Goal: Task Accomplishment & Management: Complete application form

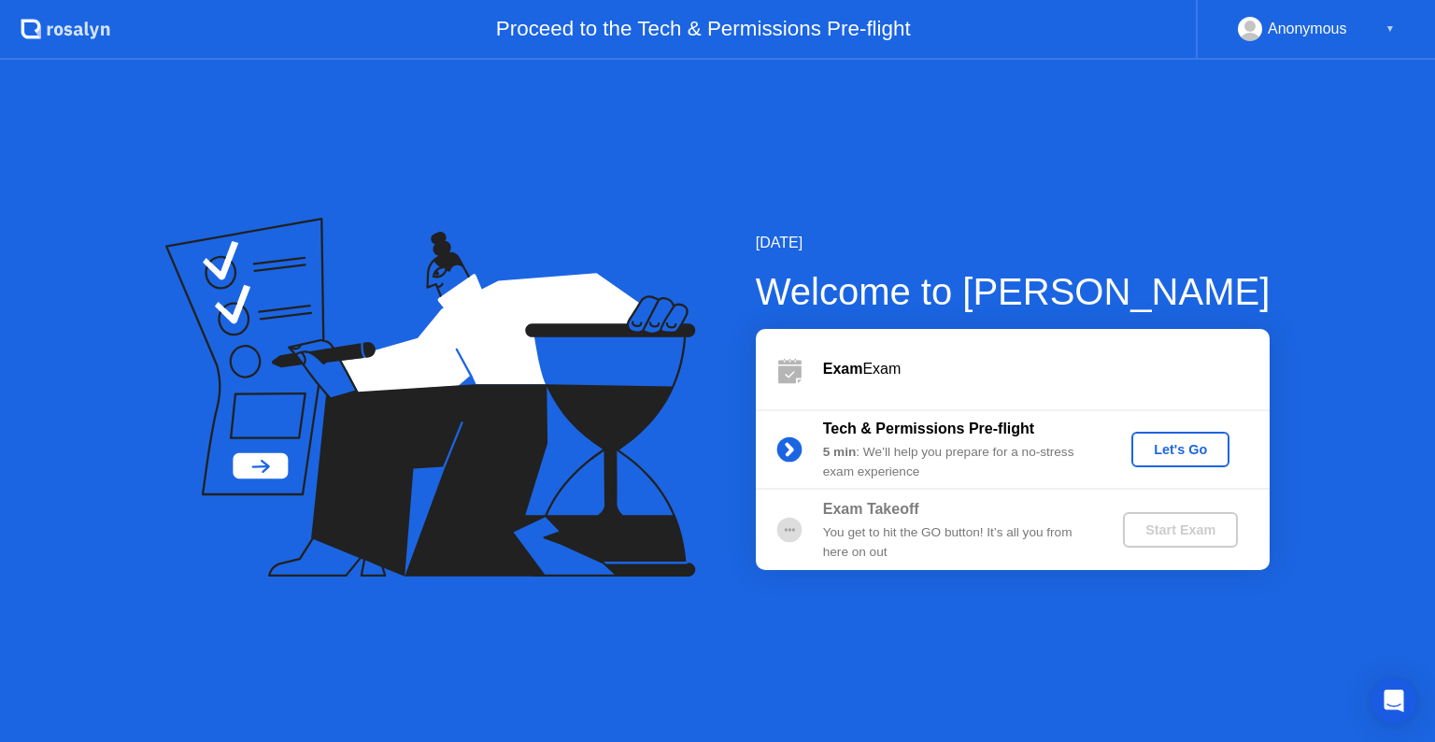
click at [1189, 449] on div "Let's Go" at bounding box center [1180, 449] width 83 height 15
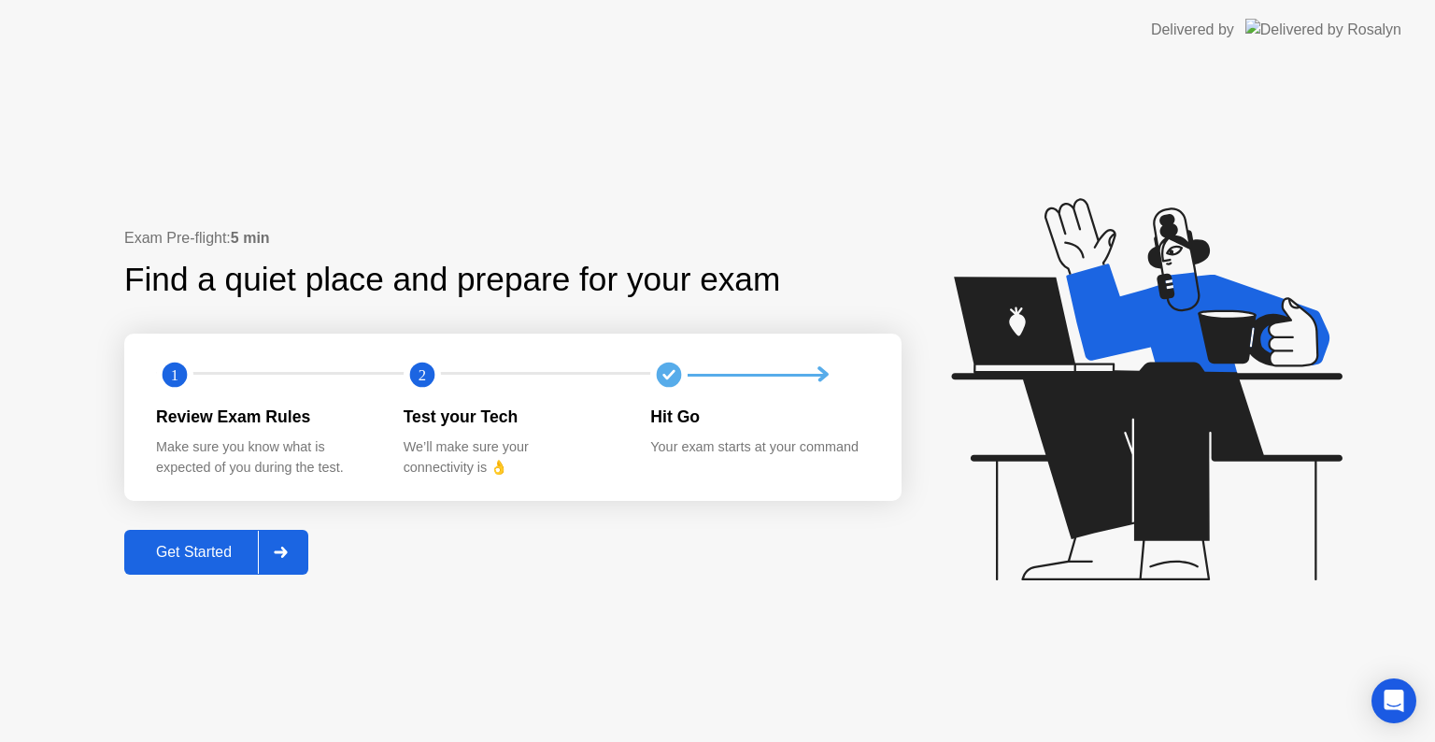
click at [179, 378] on circle at bounding box center [175, 375] width 25 height 25
click at [179, 547] on div "Get Started" at bounding box center [194, 552] width 128 height 17
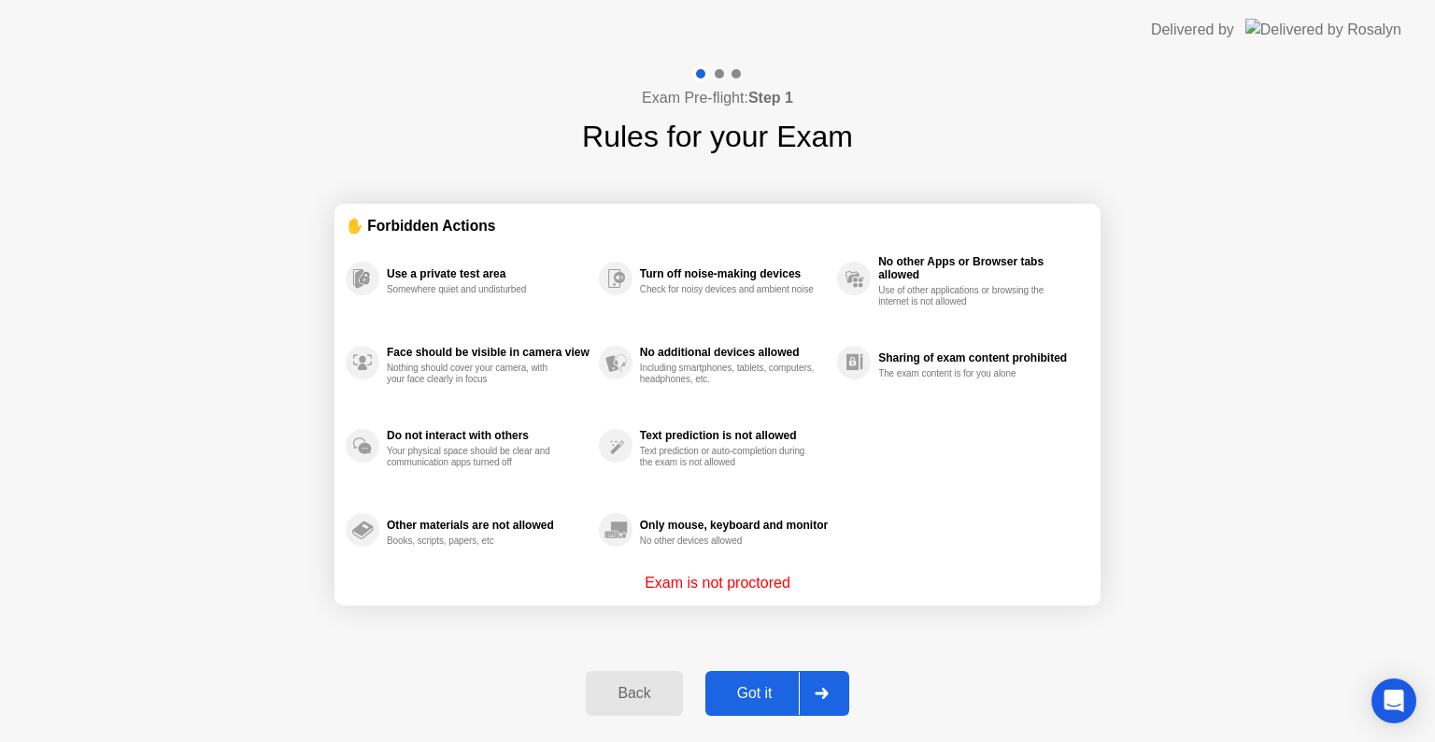
click at [770, 692] on div "Got it" at bounding box center [755, 693] width 88 height 17
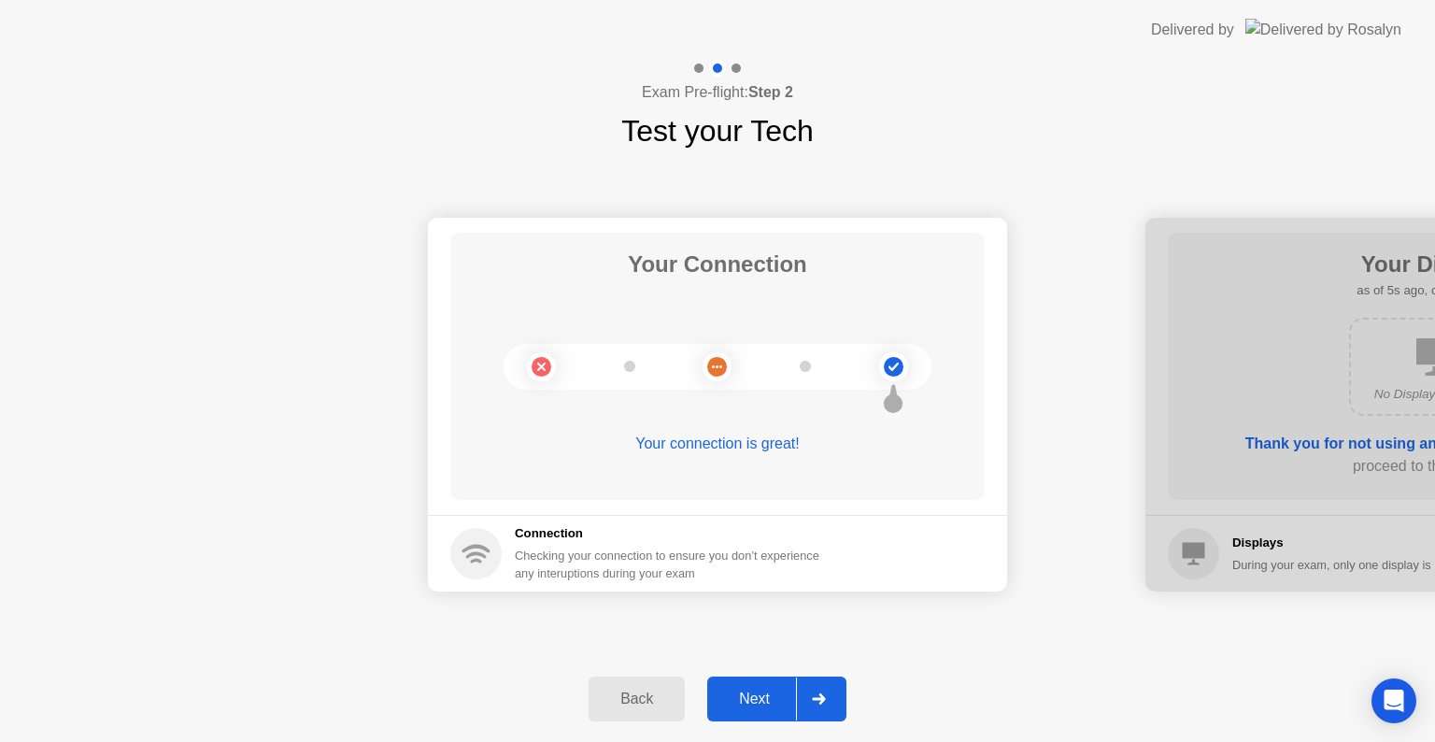
click at [477, 551] on icon at bounding box center [476, 554] width 21 height 7
click at [755, 448] on div "Your connection is great!" at bounding box center [717, 444] width 535 height 22
click at [755, 702] on div "Next" at bounding box center [754, 699] width 83 height 17
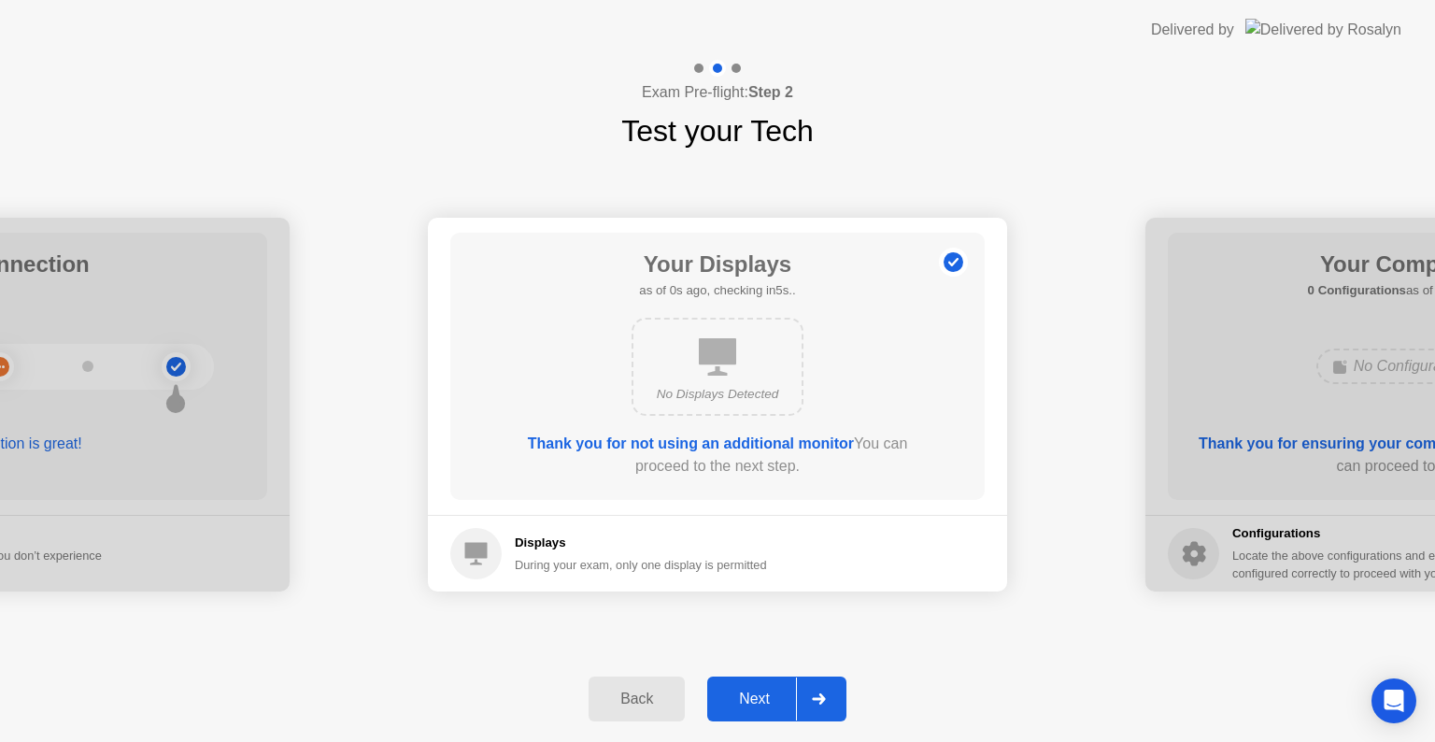
click at [764, 697] on div "Next" at bounding box center [754, 699] width 83 height 17
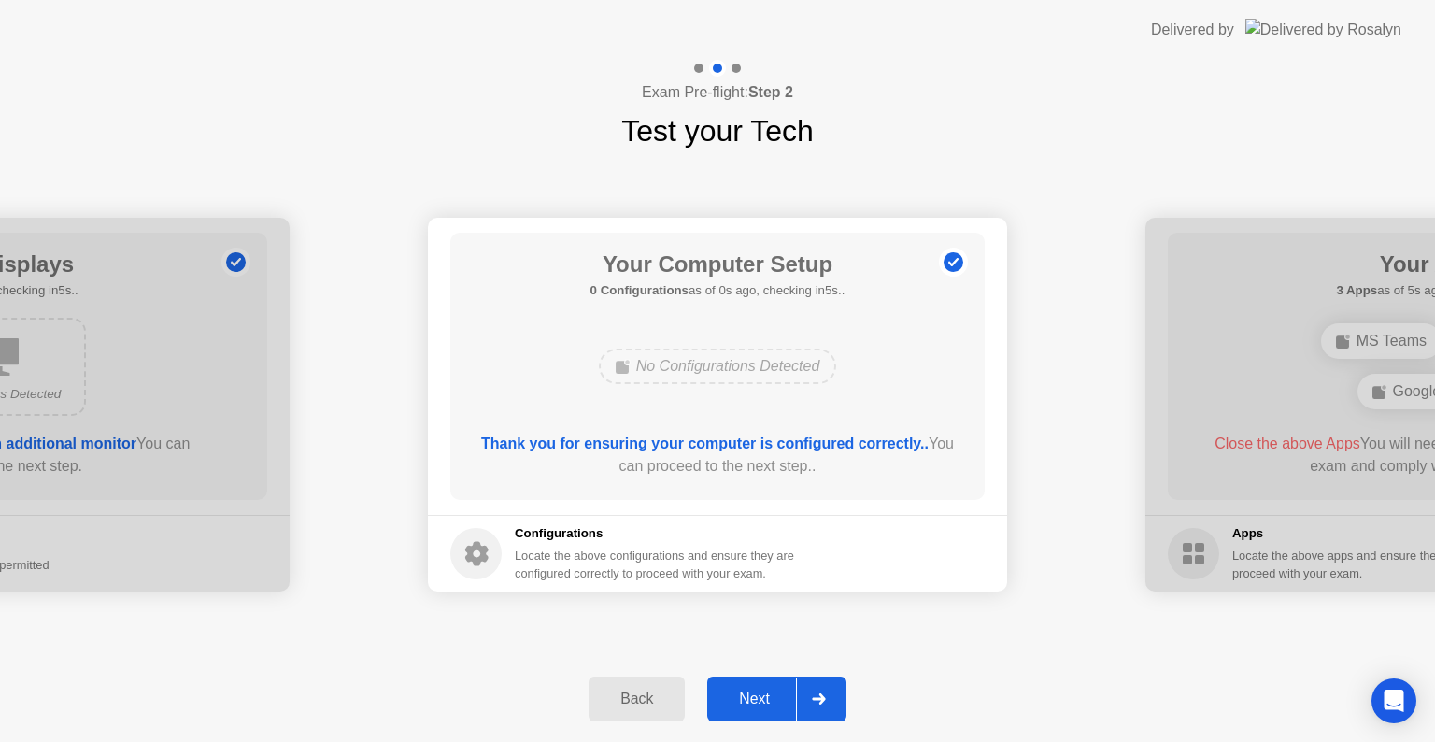
click at [744, 691] on div "Next" at bounding box center [754, 699] width 83 height 17
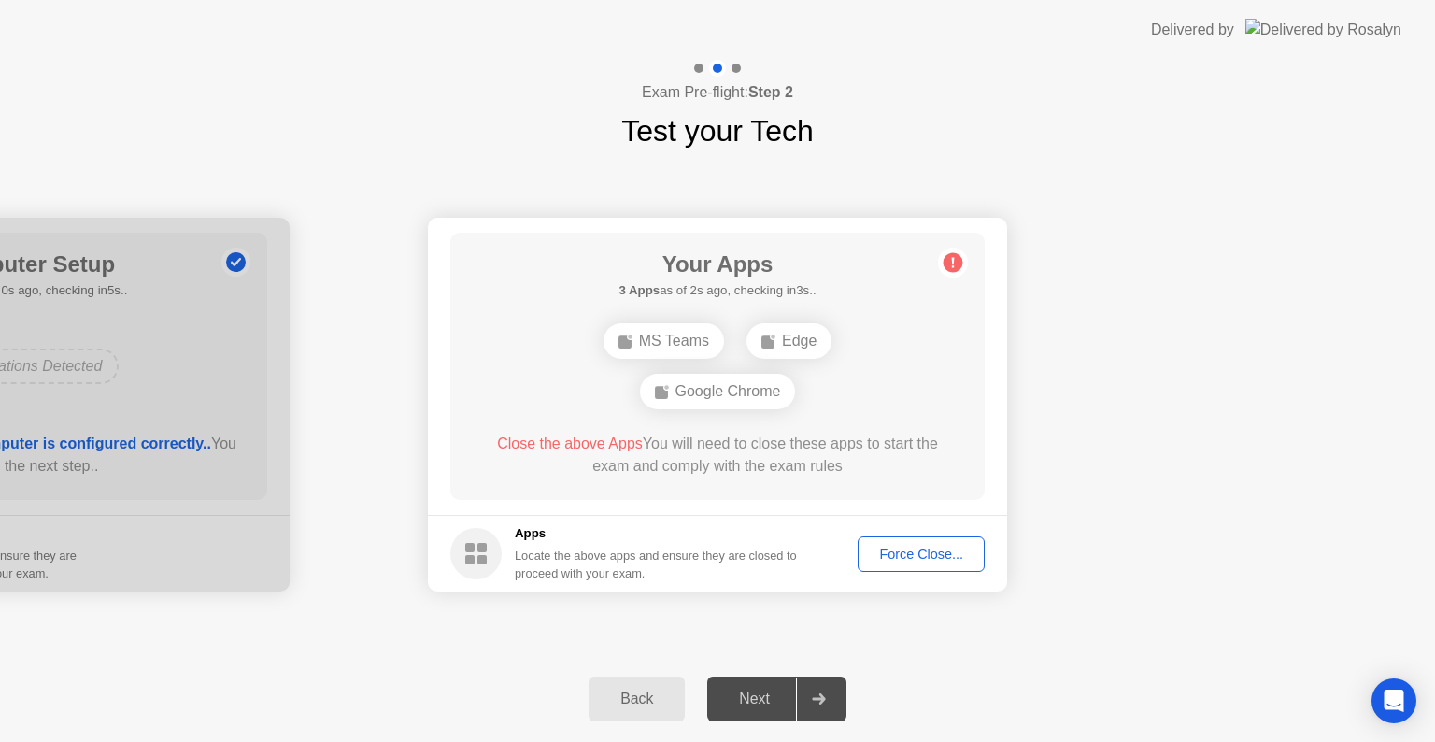
click at [920, 553] on div "Force Close..." at bounding box center [921, 554] width 114 height 15
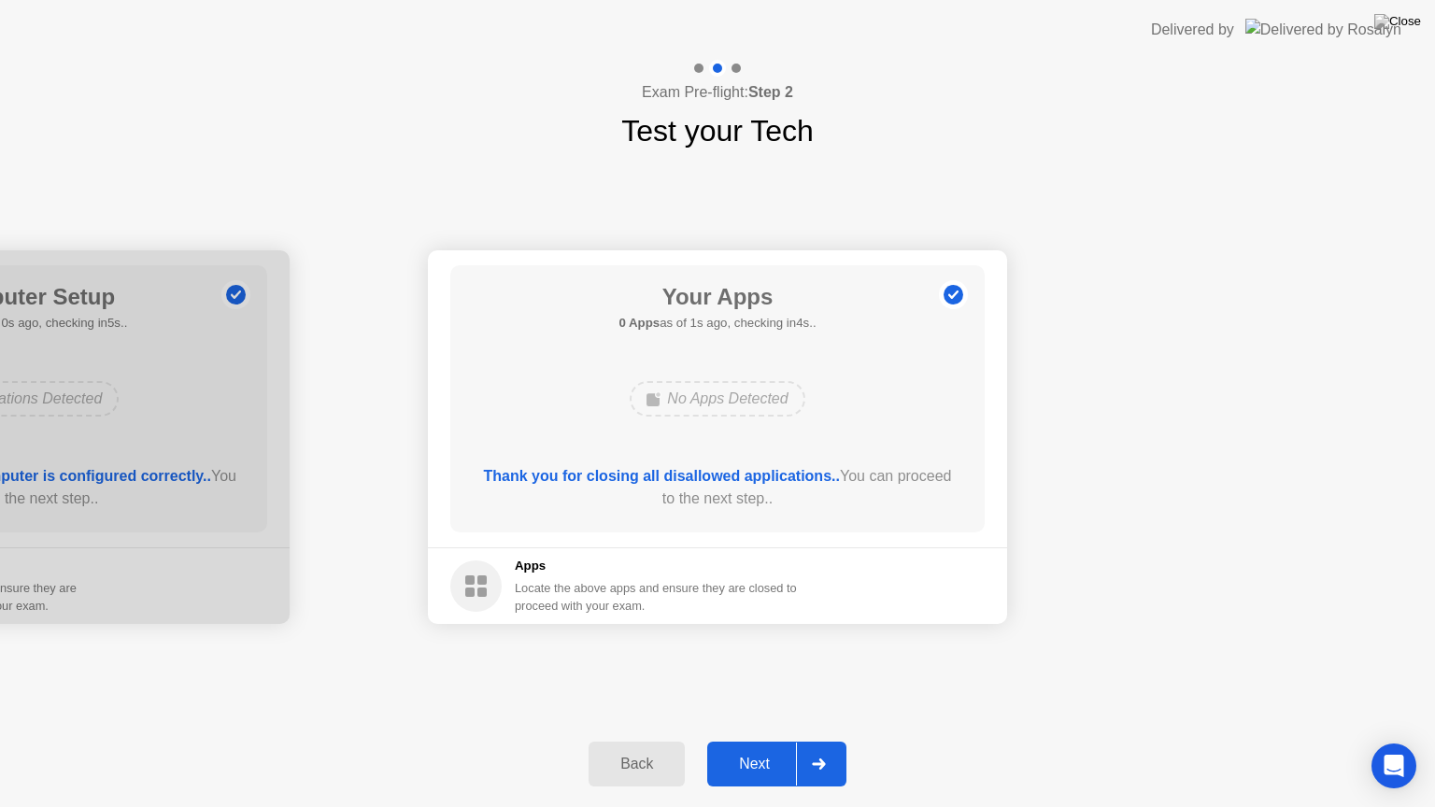
click at [749, 741] on div "Next" at bounding box center [754, 764] width 83 height 17
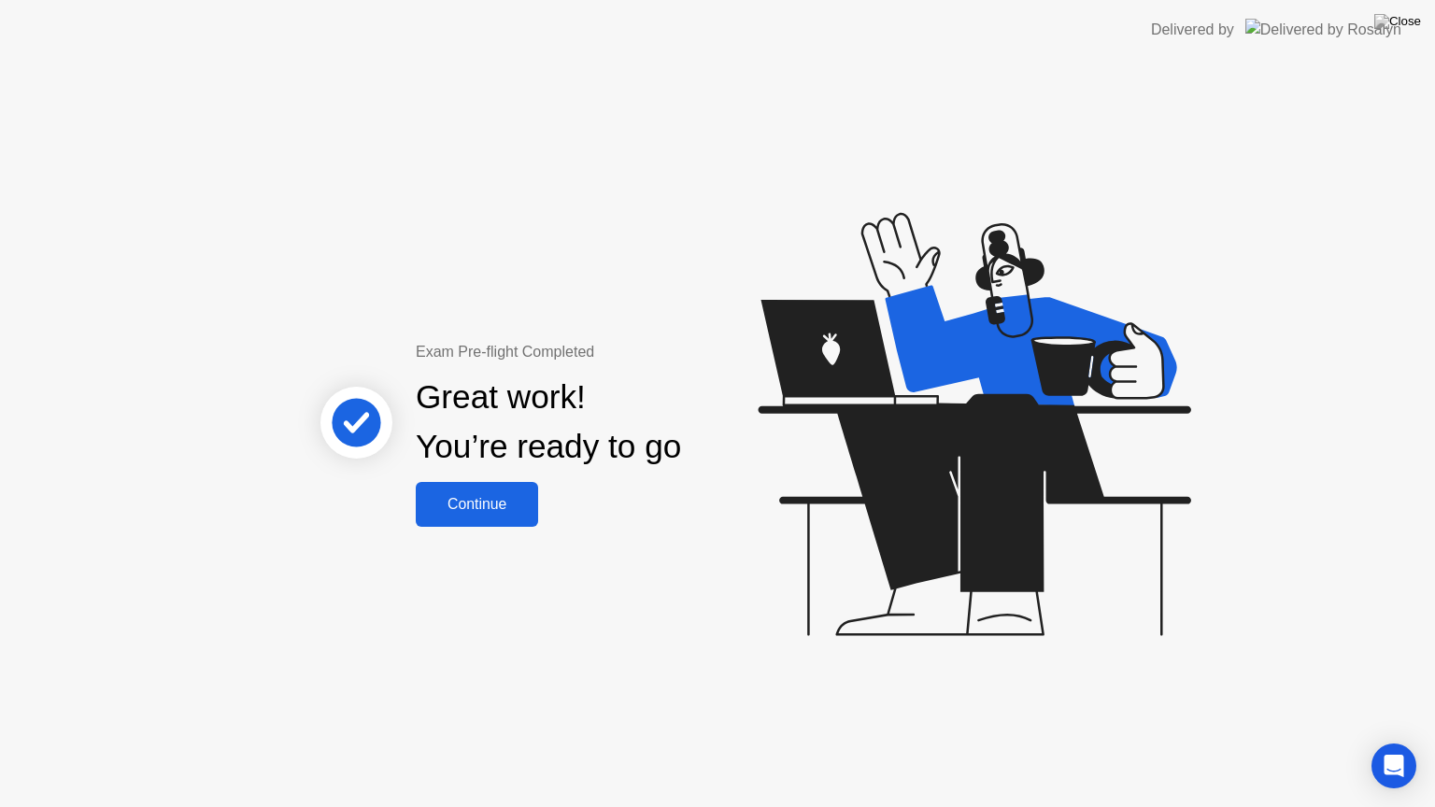
click at [462, 507] on div "Continue" at bounding box center [476, 504] width 111 height 17
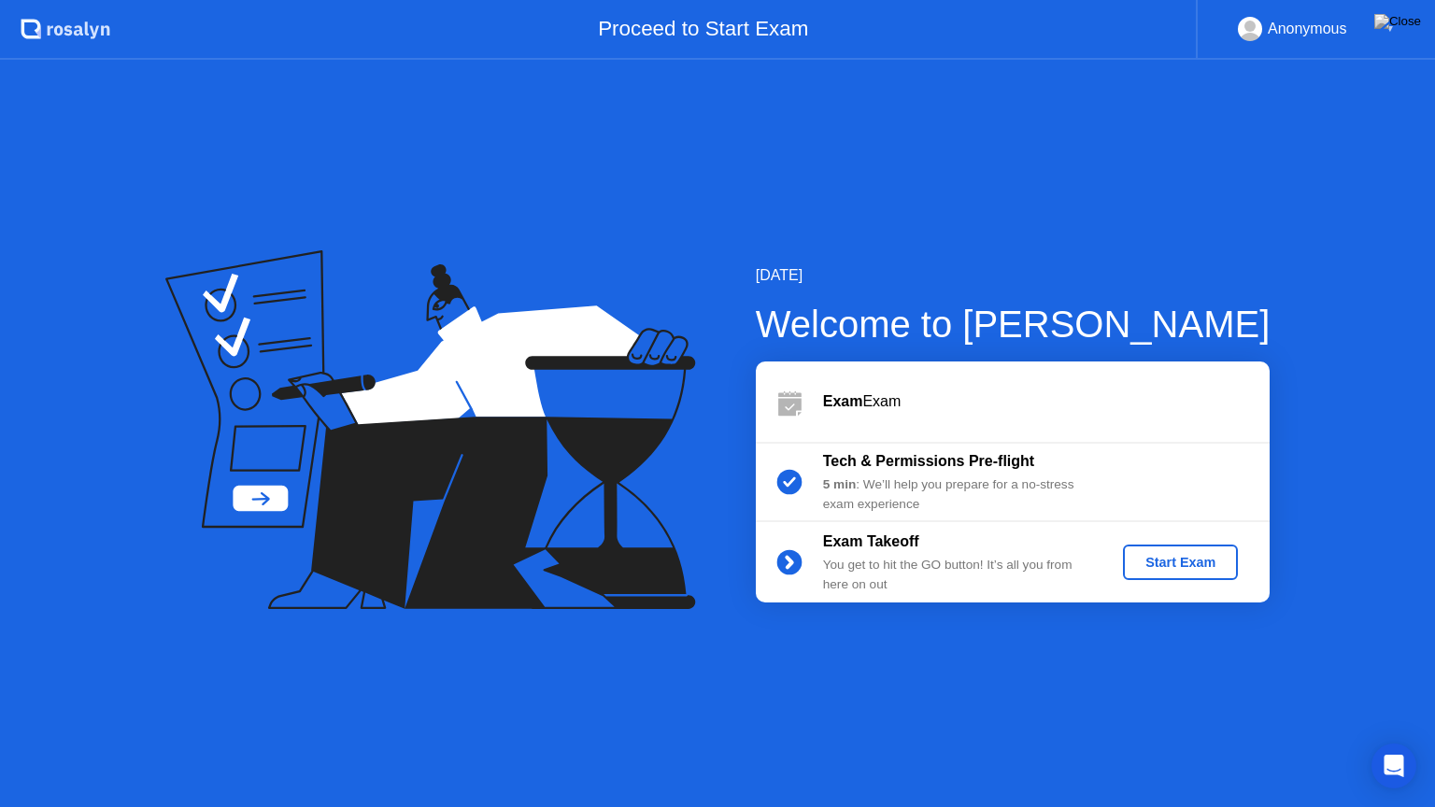
click at [1155, 568] on div "Start Exam" at bounding box center [1181, 562] width 100 height 15
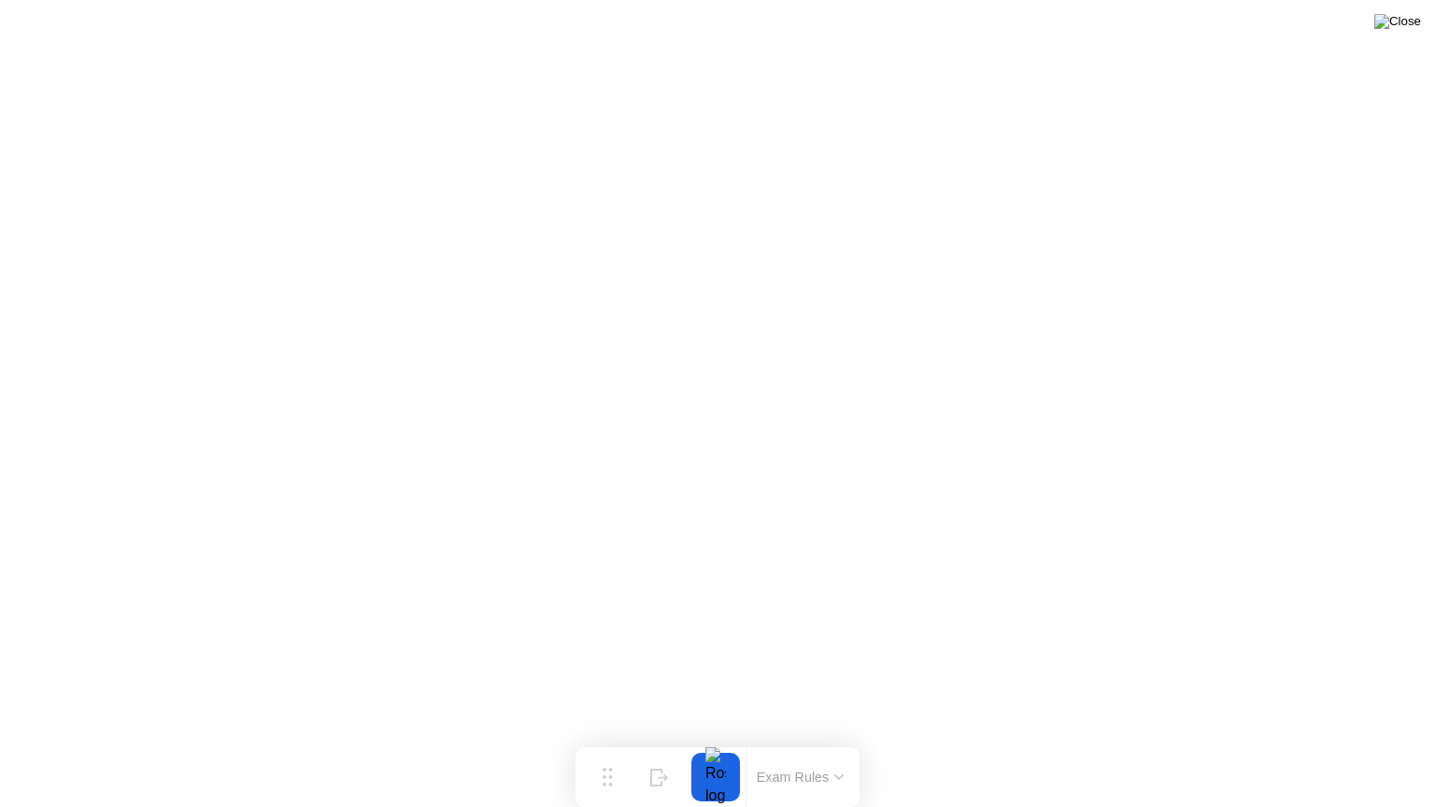
click at [1409, 26] on img at bounding box center [1398, 21] width 47 height 15
click at [588, 741] on div at bounding box center [717, 807] width 1435 height 0
click at [791, 741] on button "Exam Rules" at bounding box center [800, 777] width 99 height 17
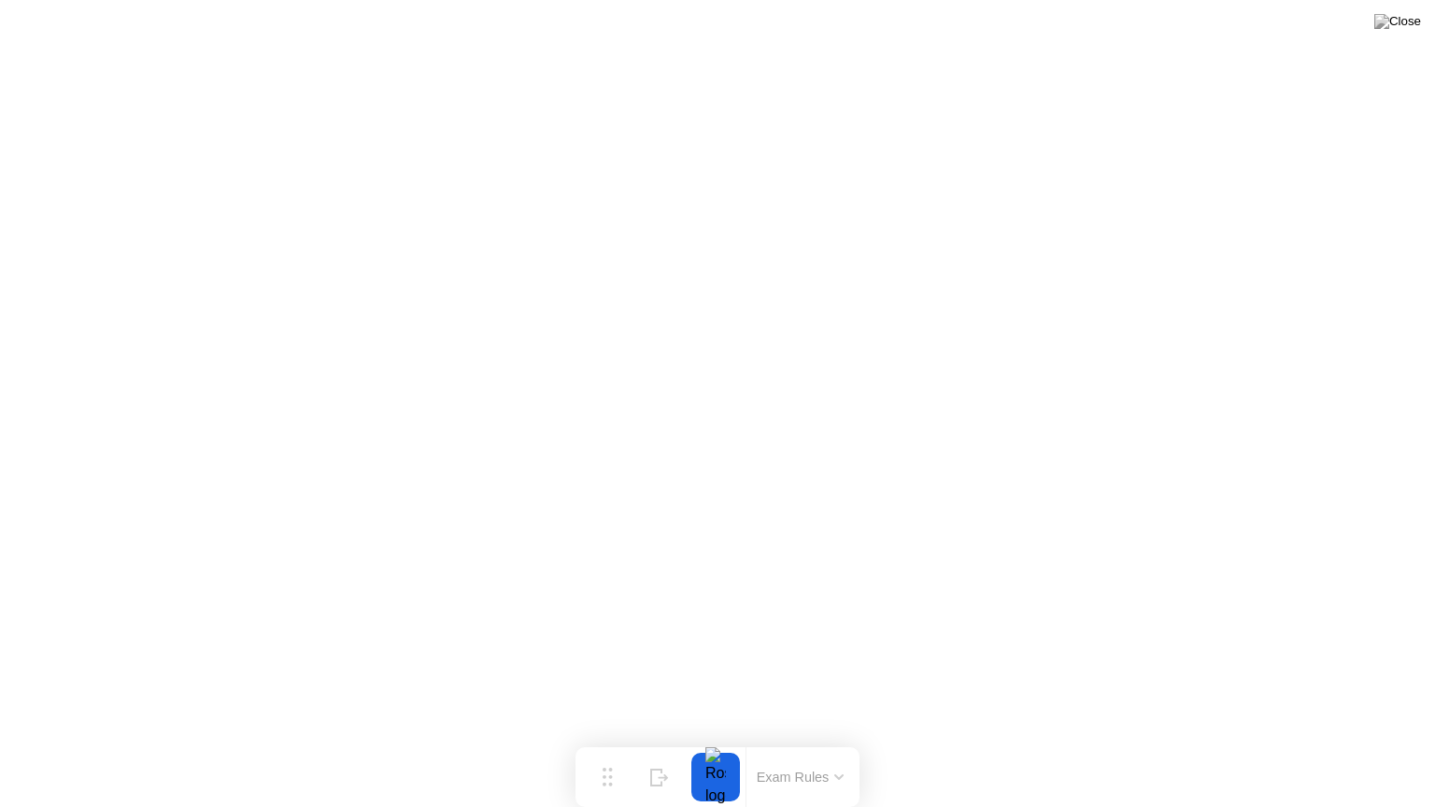
click at [720, 741] on div at bounding box center [715, 777] width 39 height 49
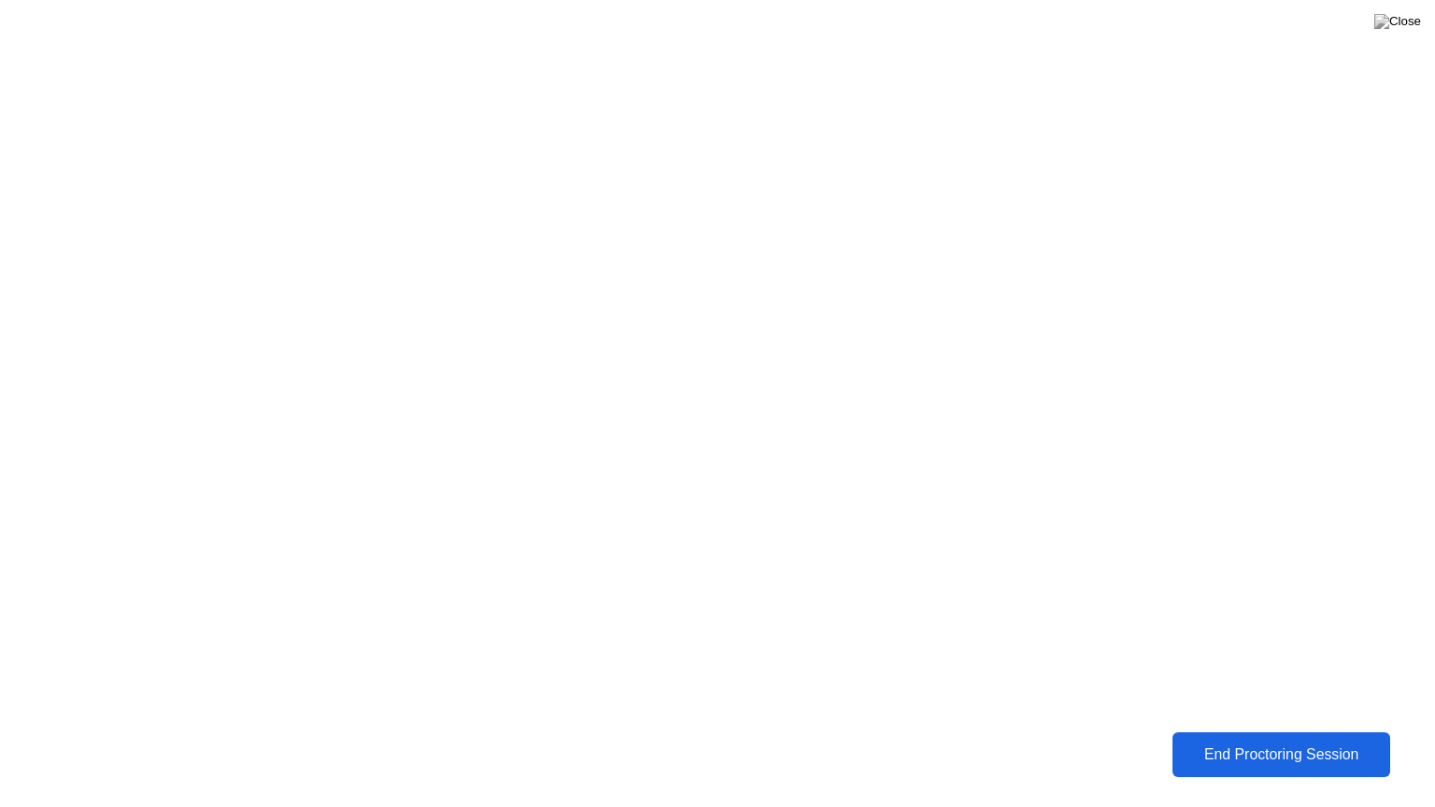
click at [1257, 741] on button "End Proctoring Session" at bounding box center [1282, 755] width 218 height 45
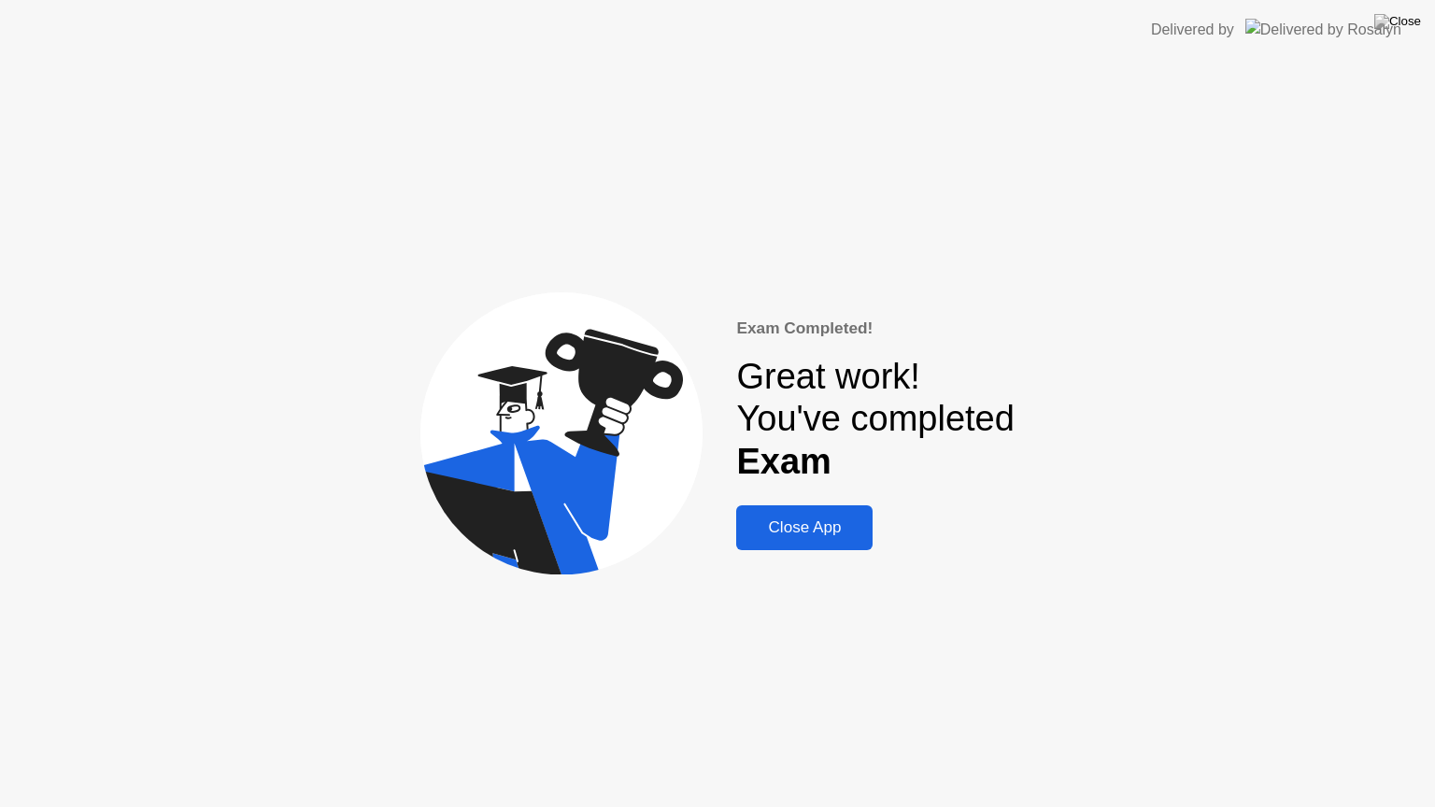
click at [832, 535] on div "Close App" at bounding box center [804, 528] width 125 height 19
